Goal: Task Accomplishment & Management: Complete application form

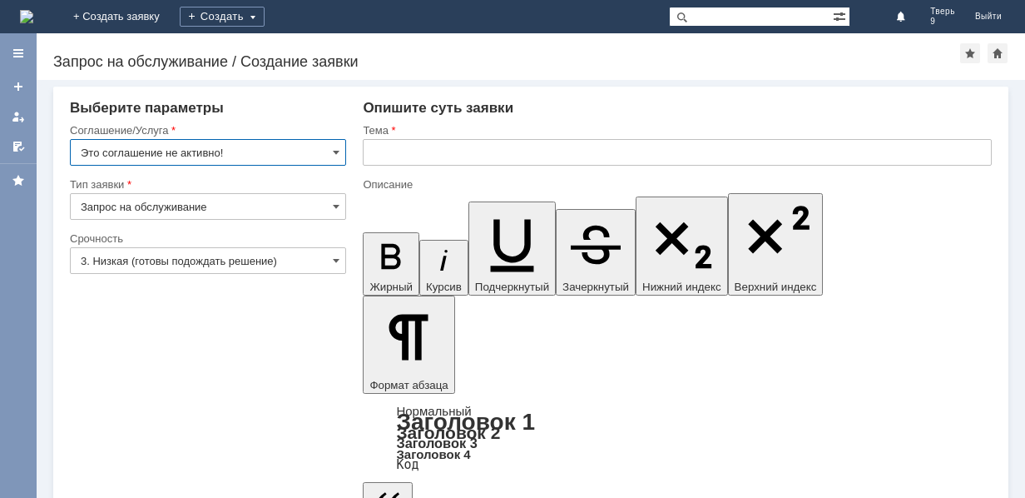
click at [332, 149] on input "Это соглашение не активно!" at bounding box center [208, 152] width 276 height 27
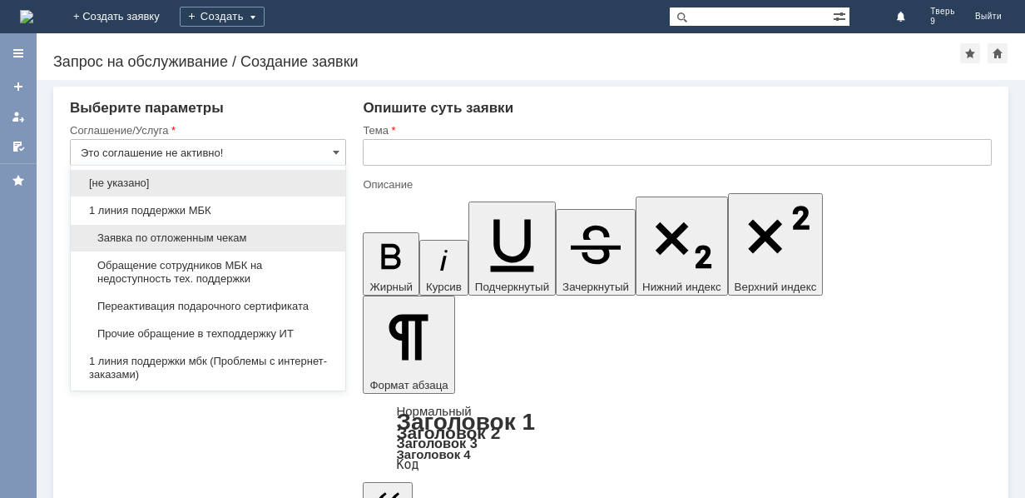
click at [255, 230] on div "Заявка по отложенным чекам" at bounding box center [208, 238] width 275 height 27
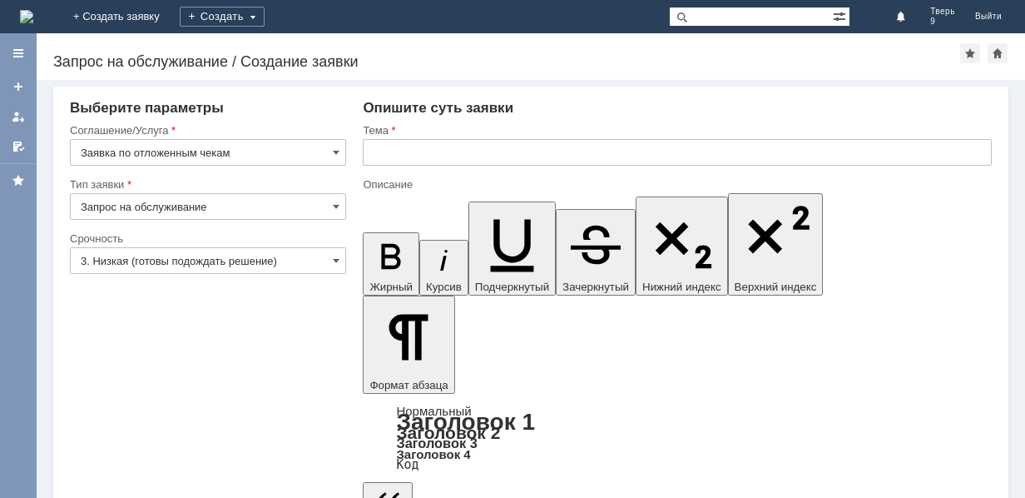
type input "Заявка по отложенным чекам"
click at [429, 153] on input "text" at bounding box center [677, 152] width 629 height 27
type input "оч"
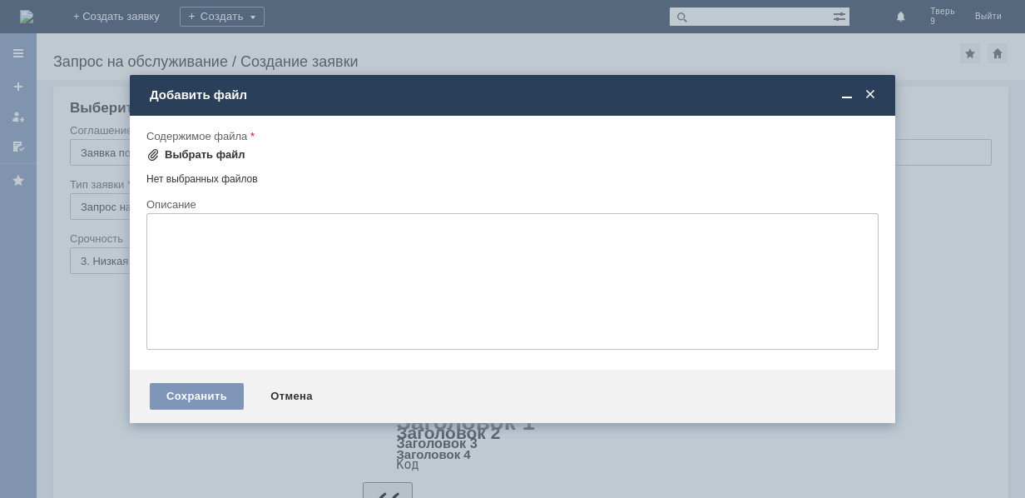
click at [232, 153] on div "Выбрать файл" at bounding box center [205, 154] width 81 height 13
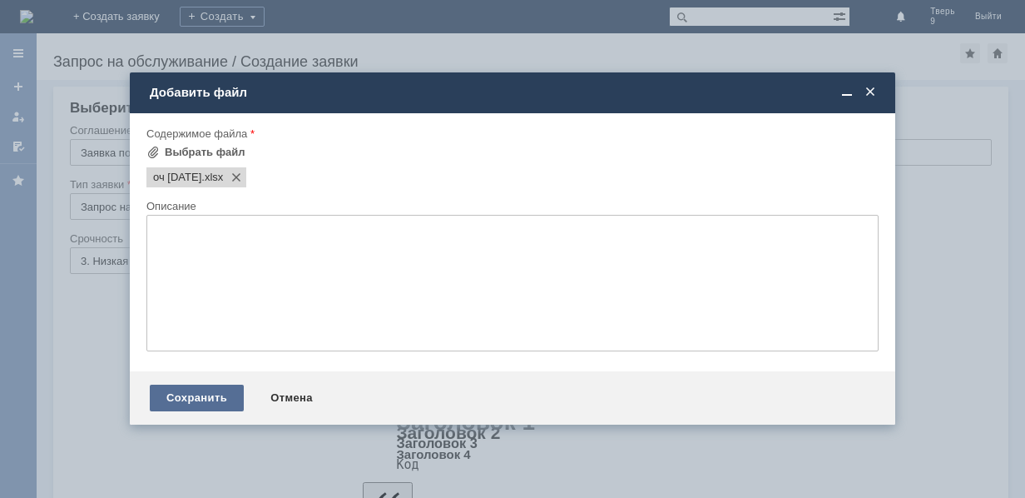
click at [210, 403] on div "Сохранить" at bounding box center [197, 397] width 94 height 27
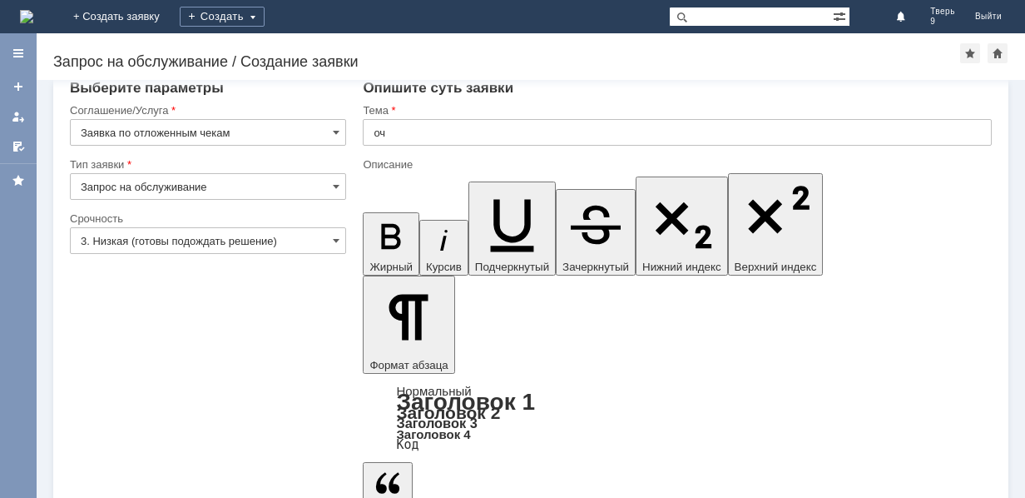
scroll to position [31, 0]
